Goal: Register for event/course

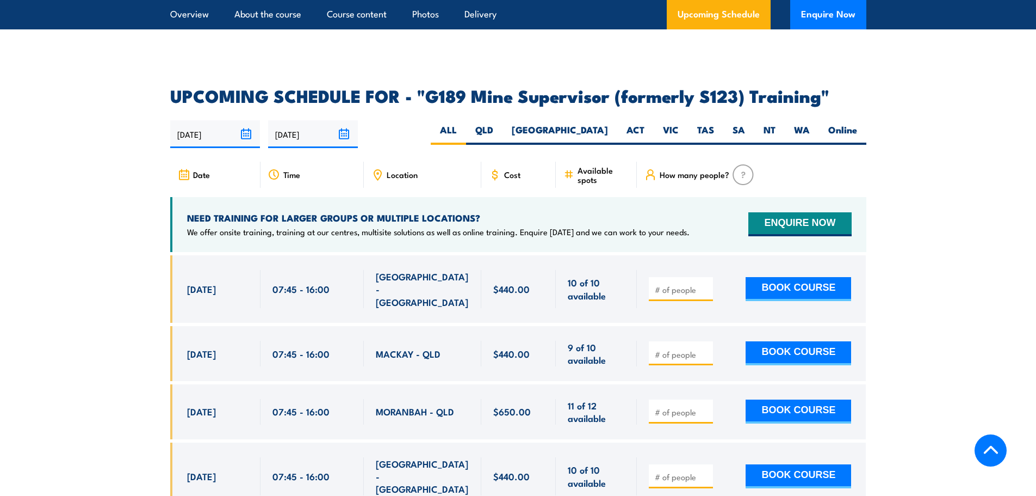
scroll to position [1692, 0]
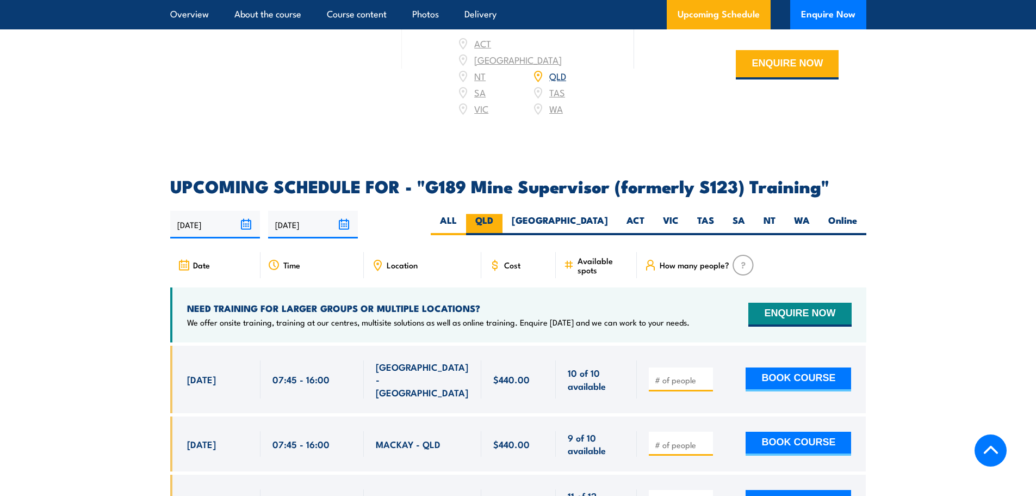
click at [503, 214] on label "QLD" at bounding box center [484, 224] width 36 height 21
click at [500, 214] on input "QLD" at bounding box center [496, 217] width 7 height 7
radio input "true"
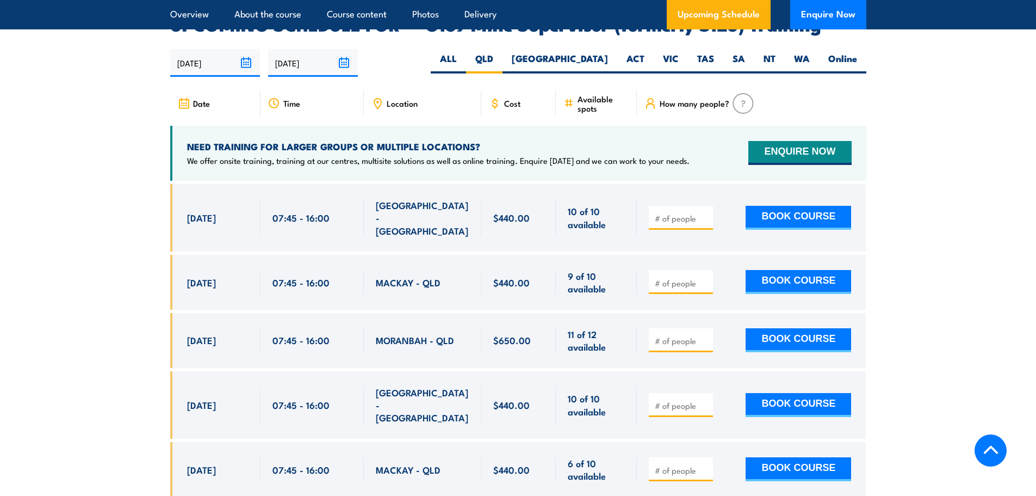
drag, startPoint x: 185, startPoint y: 309, endPoint x: 544, endPoint y: 315, distance: 358.5
click at [544, 315] on div "23 Sep, 2025, 07:45 - 07:45" at bounding box center [518, 340] width 696 height 55
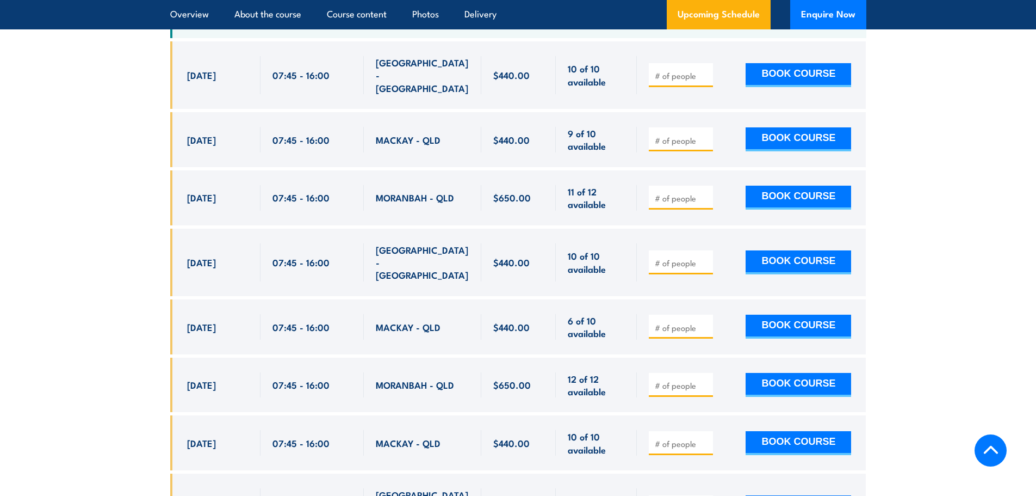
scroll to position [2125, 0]
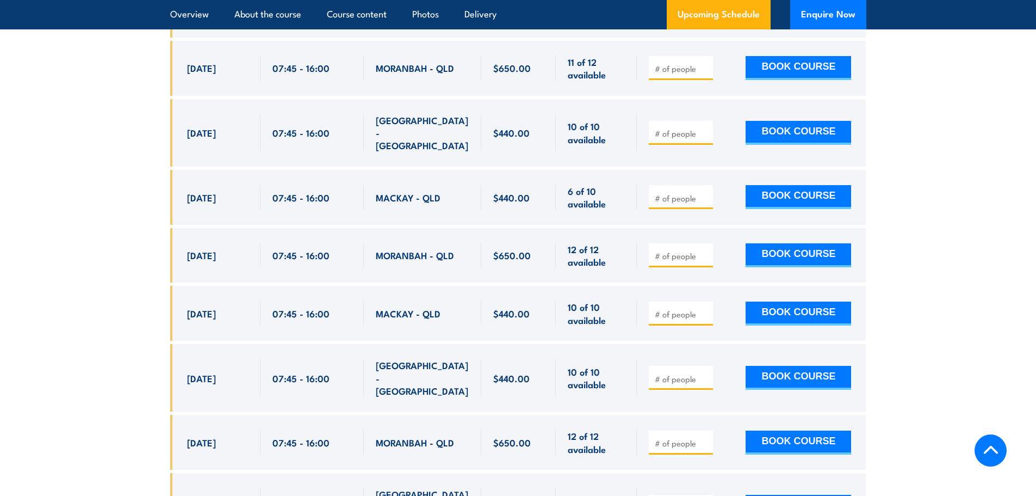
click at [245, 243] on div "21 Oct, 2025" at bounding box center [217, 256] width 61 height 26
drag, startPoint x: 188, startPoint y: 214, endPoint x: 580, endPoint y: 212, distance: 392.7
click at [580, 228] on div "21 Oct, 2025, 07:45 - 07:45" at bounding box center [518, 255] width 696 height 55
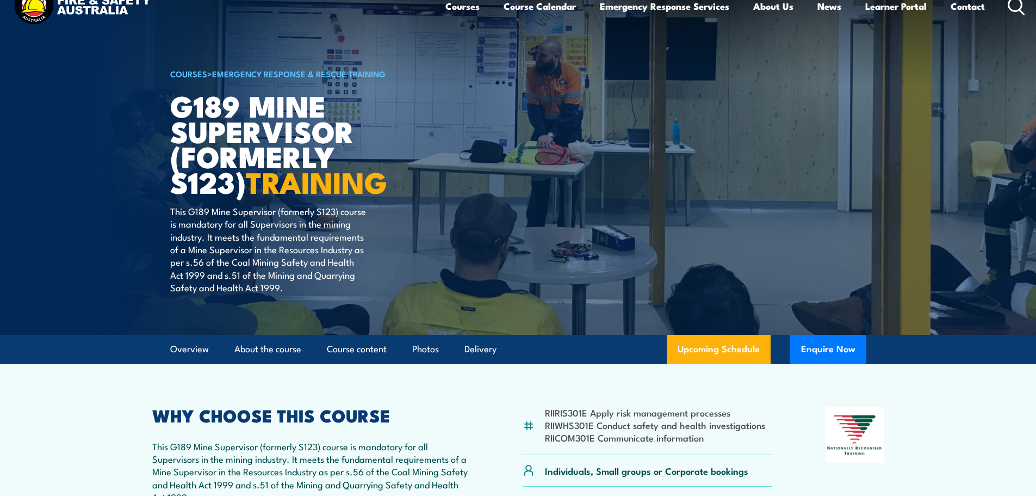
scroll to position [0, 0]
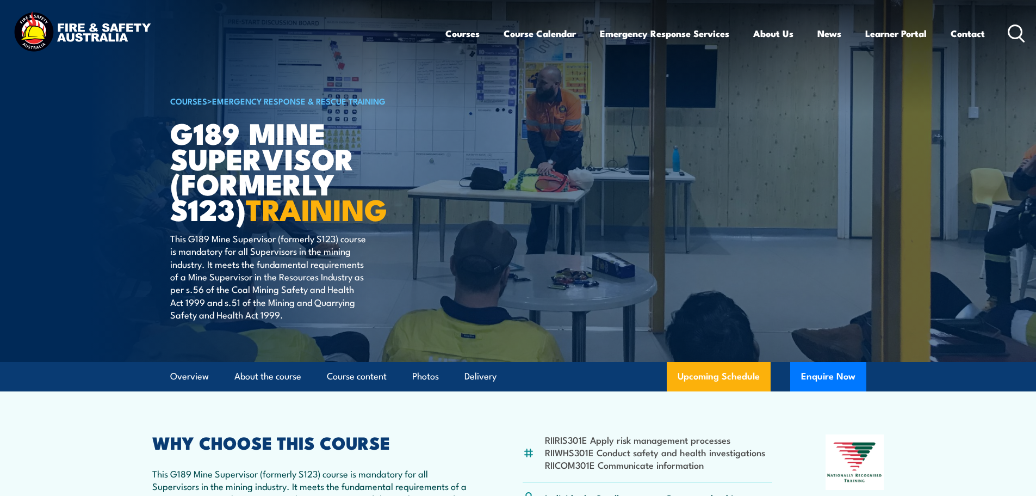
click at [1017, 34] on icon at bounding box center [1016, 33] width 17 height 18
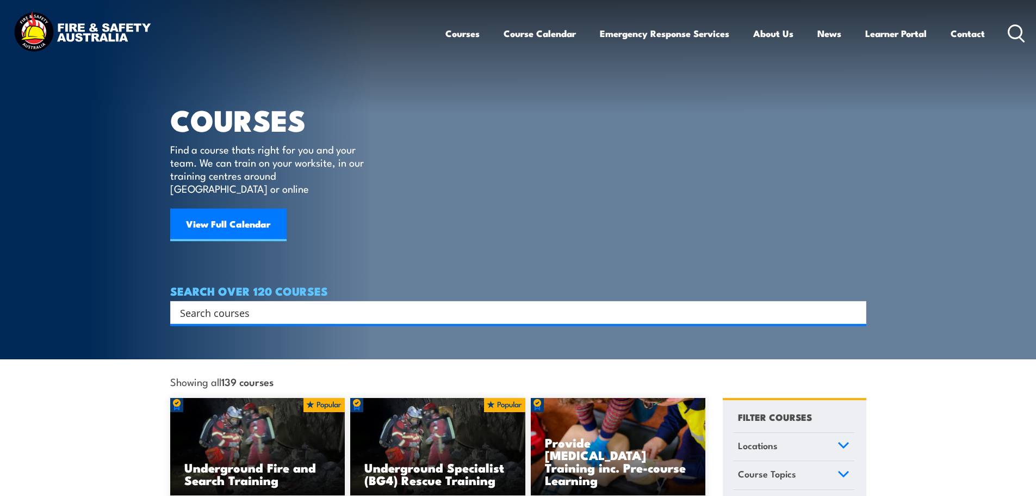
click at [262, 301] on div "Search" at bounding box center [518, 312] width 696 height 23
click at [256, 304] on input "Search input" at bounding box center [511, 312] width 663 height 16
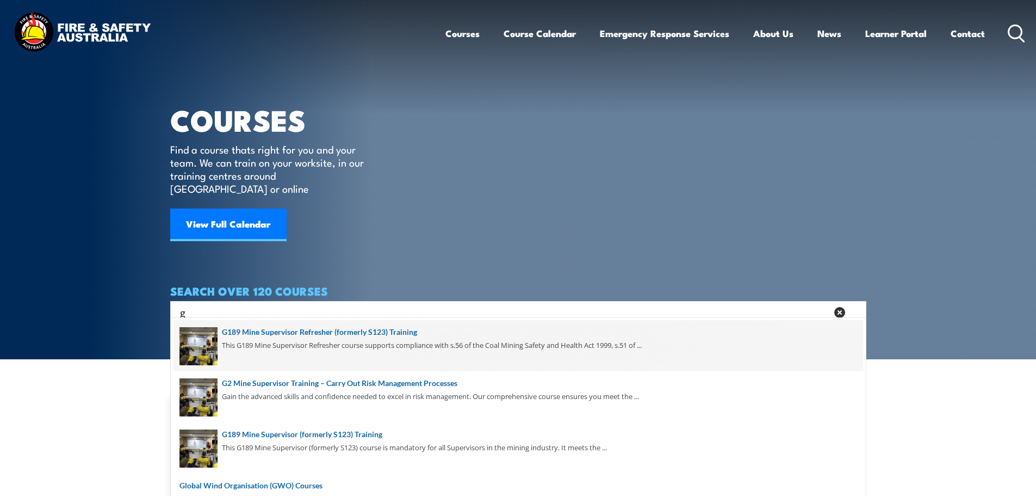
type input "g2"
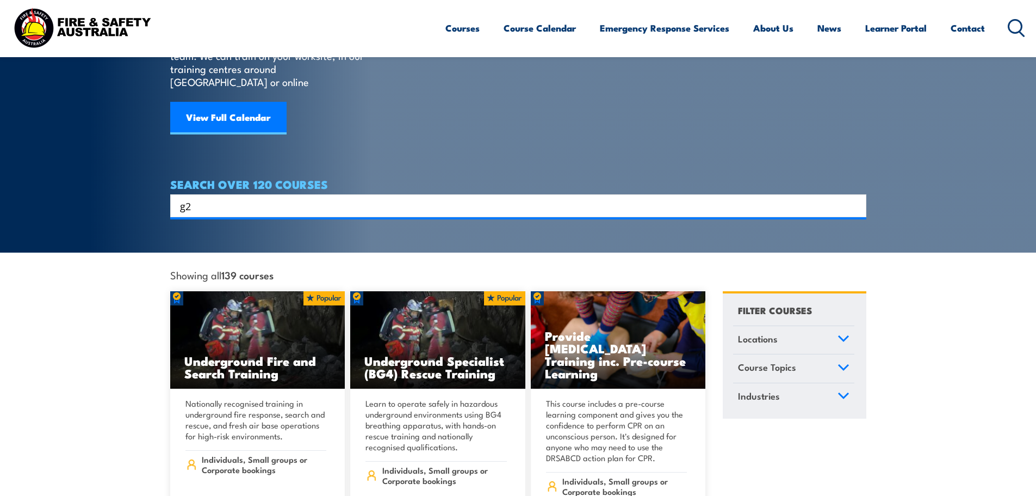
scroll to position [109, 0]
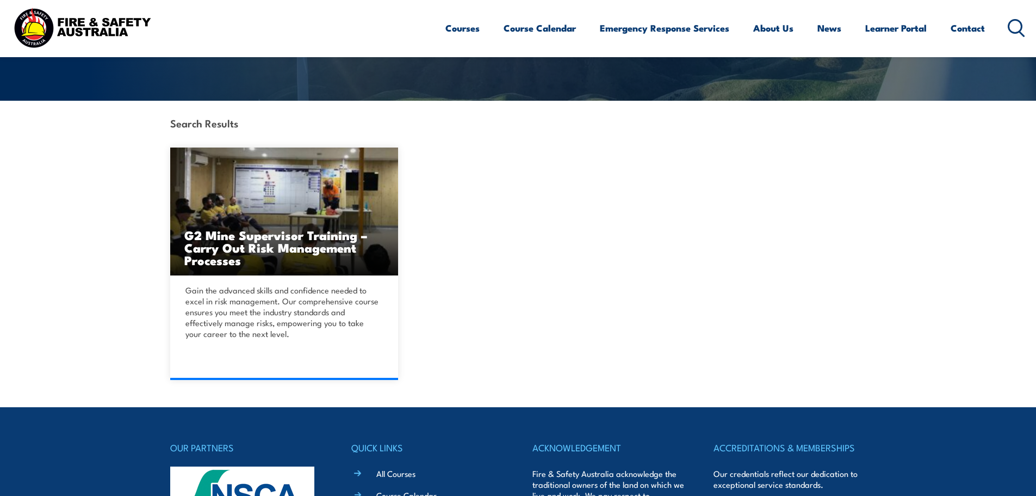
scroll to position [218, 0]
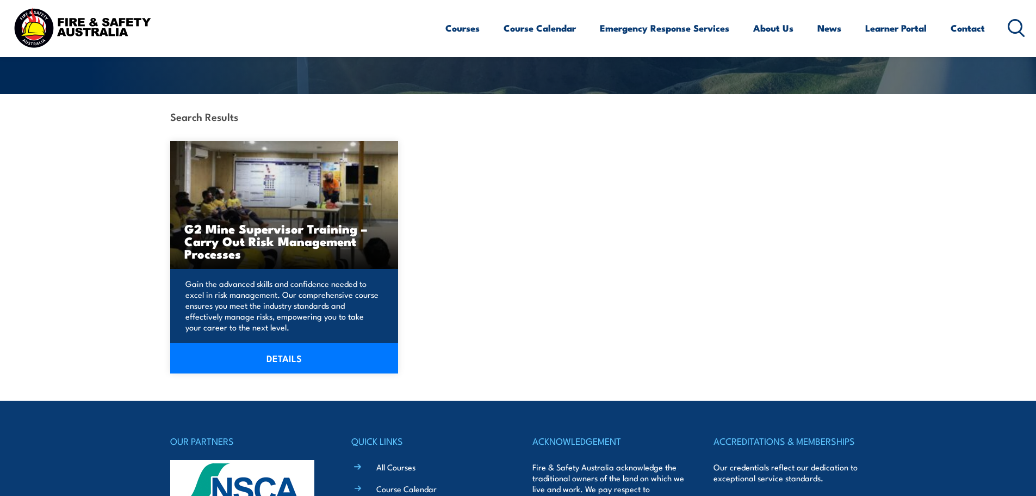
click at [259, 265] on img at bounding box center [284, 205] width 228 height 128
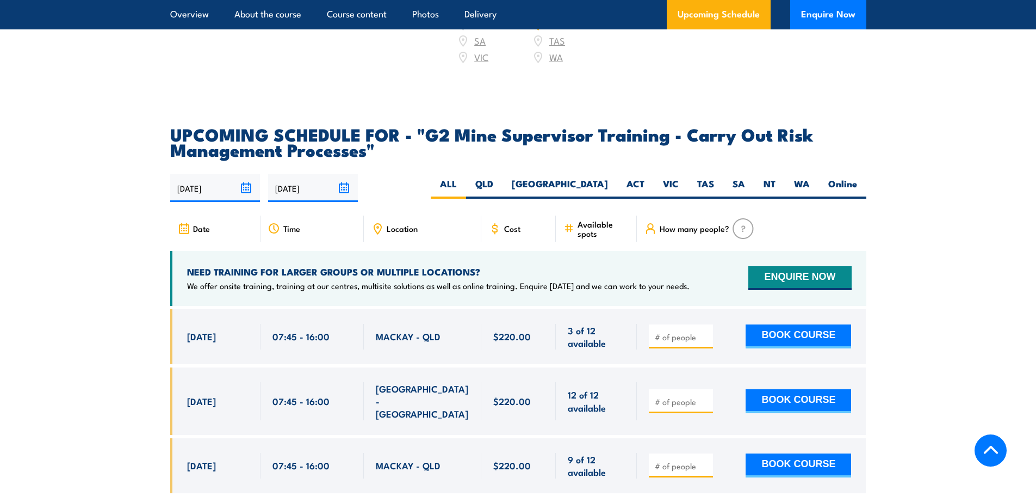
scroll to position [1904, 0]
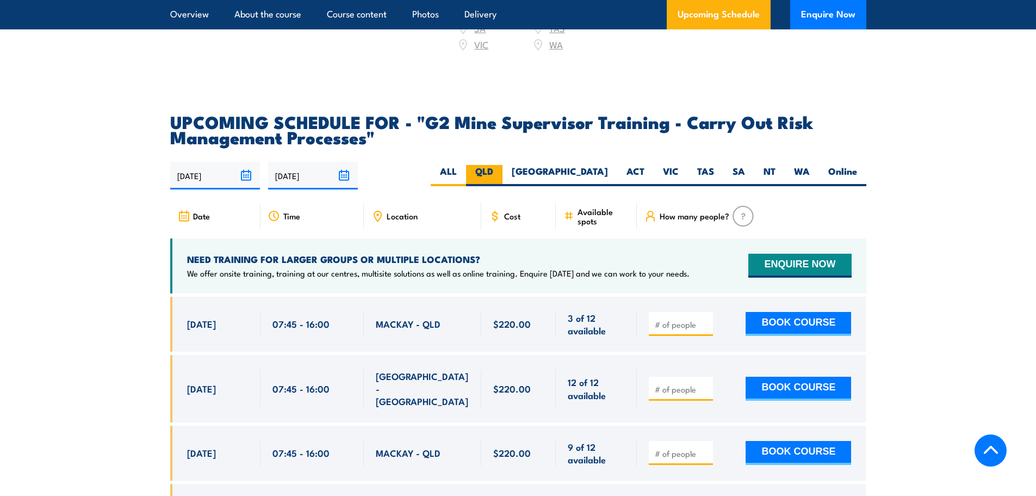
click at [503, 179] on label "QLD" at bounding box center [484, 175] width 36 height 21
click at [500, 172] on input "QLD" at bounding box center [496, 168] width 7 height 7
radio input "true"
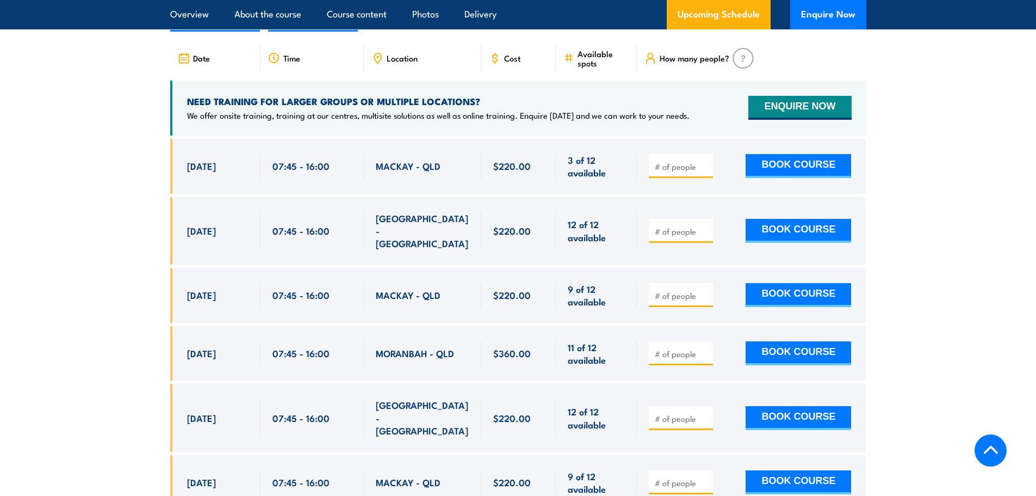
scroll to position [2189, 0]
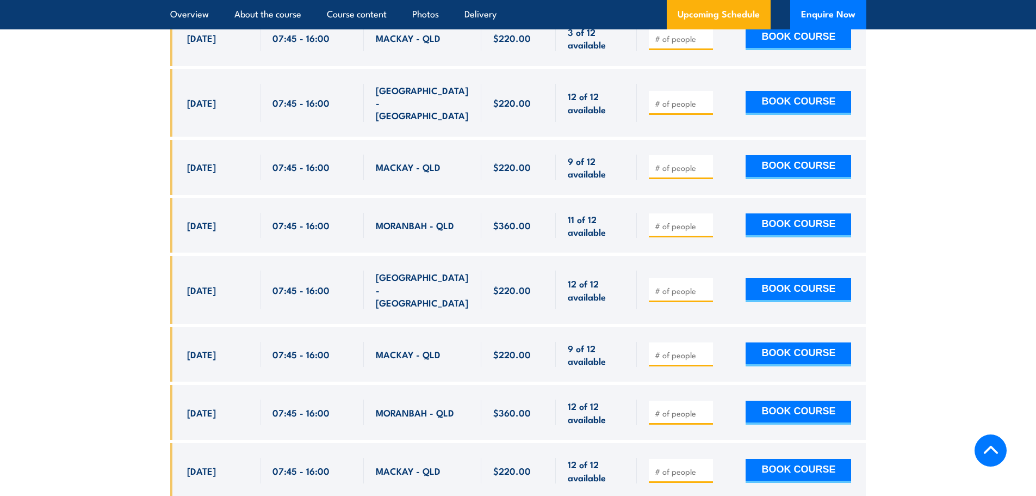
drag, startPoint x: 214, startPoint y: 221, endPoint x: 446, endPoint y: 232, distance: 232.0
click at [446, 232] on div "[DATE] 07:45 - 07:45" at bounding box center [518, 225] width 696 height 55
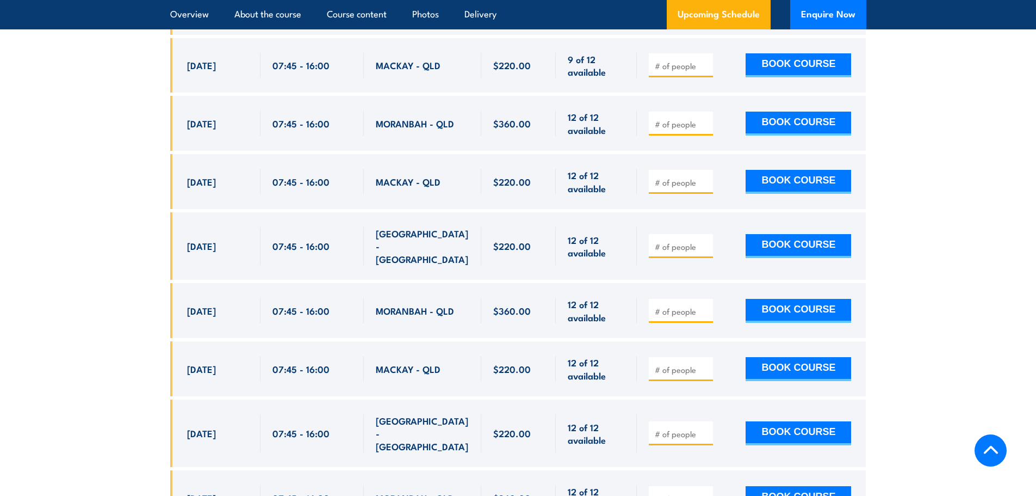
scroll to position [2516, 0]
